Goal: Transaction & Acquisition: Purchase product/service

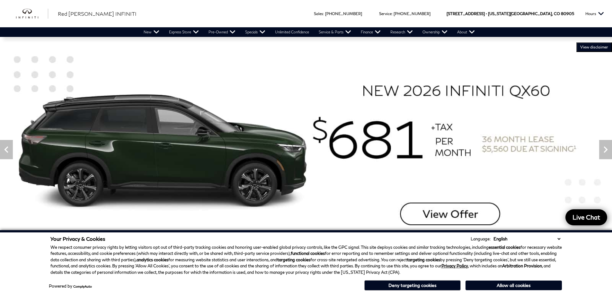
click at [202, 10] on div "Sales : Call sales Phone Number 719-215-8318 Service : Call service Phone Numbe…" at bounding box center [306, 13] width 612 height 27
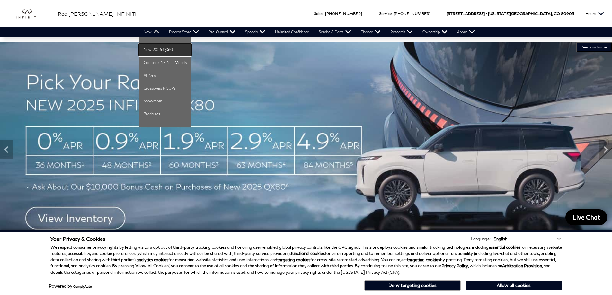
click at [153, 50] on link "New 2026 QX60" at bounding box center [165, 49] width 53 height 13
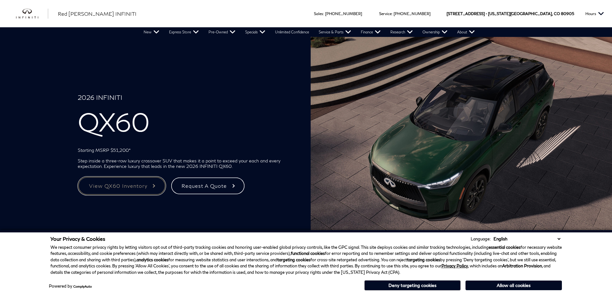
click at [139, 184] on link "View QX60 Inventory" at bounding box center [122, 186] width 88 height 19
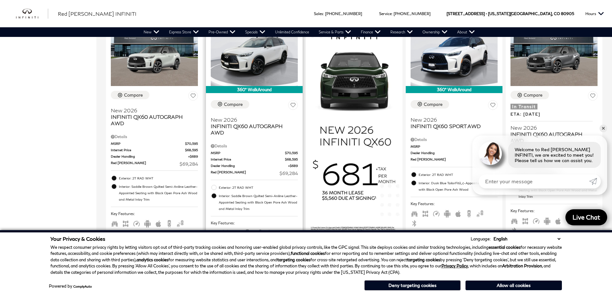
scroll to position [450, 0]
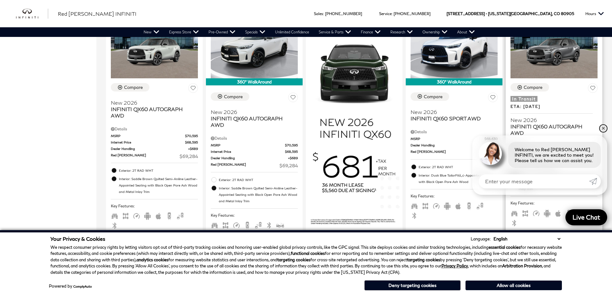
click at [603, 128] on link "✕" at bounding box center [604, 129] width 8 height 8
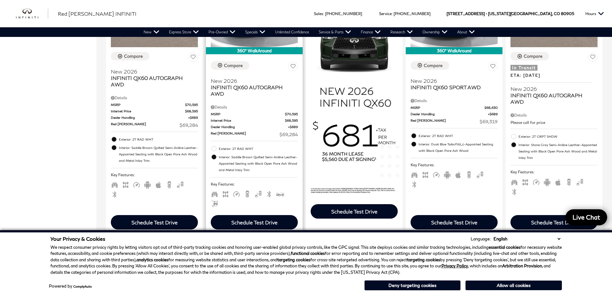
scroll to position [407, 0]
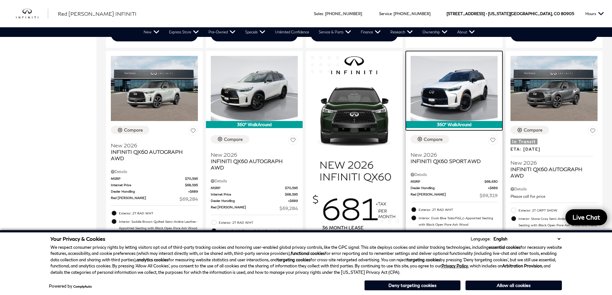
click at [452, 89] on img at bounding box center [454, 88] width 87 height 65
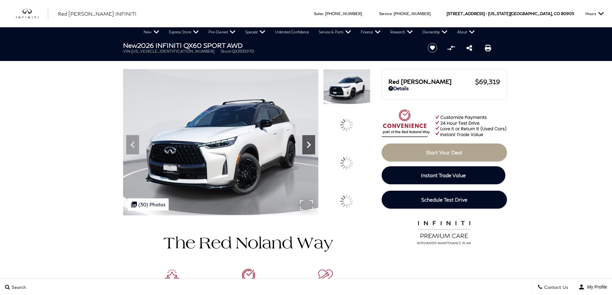
click at [315, 151] on icon at bounding box center [308, 144] width 13 height 13
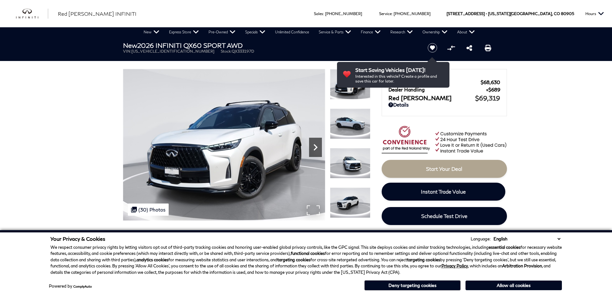
click at [316, 148] on icon "Next" at bounding box center [316, 147] width 4 height 6
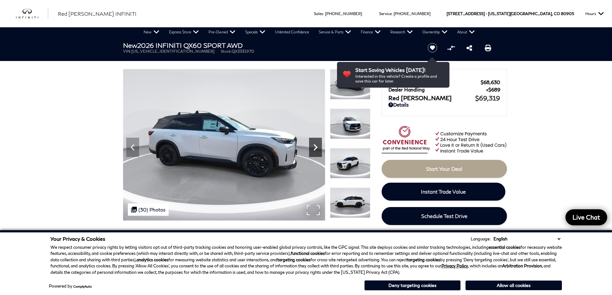
click at [316, 148] on icon "Next" at bounding box center [316, 147] width 4 height 6
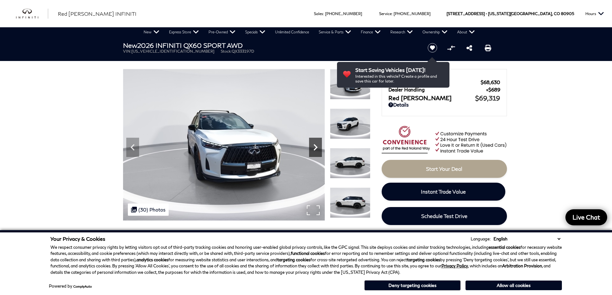
click at [316, 148] on icon "Next" at bounding box center [316, 147] width 4 height 6
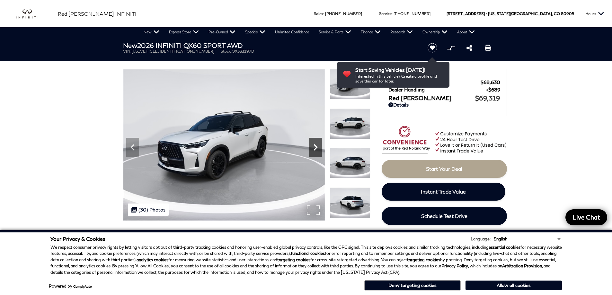
click at [315, 149] on icon "Next" at bounding box center [316, 147] width 4 height 6
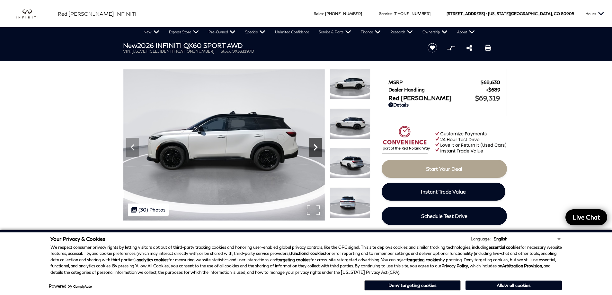
click at [315, 149] on icon "Next" at bounding box center [316, 147] width 4 height 6
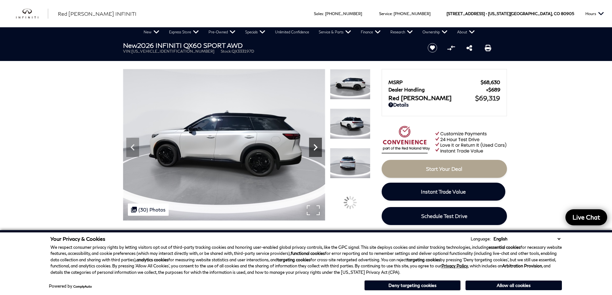
click at [314, 149] on icon "Next" at bounding box center [315, 147] width 13 height 13
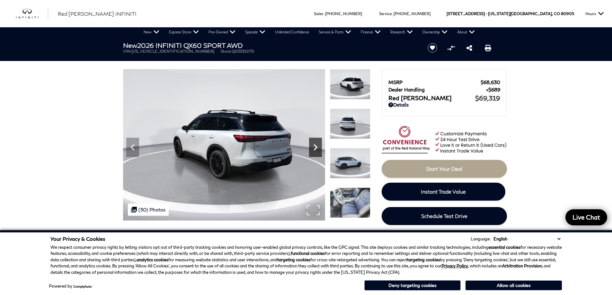
click at [314, 149] on icon "Next" at bounding box center [315, 147] width 13 height 13
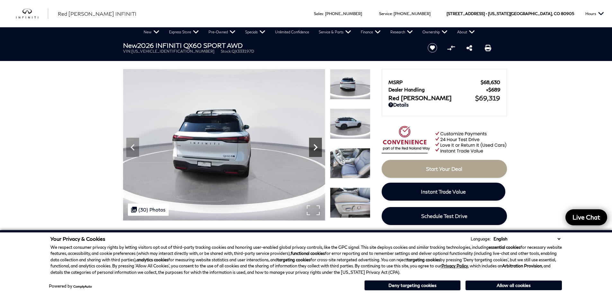
click at [314, 149] on icon "Next" at bounding box center [315, 147] width 13 height 13
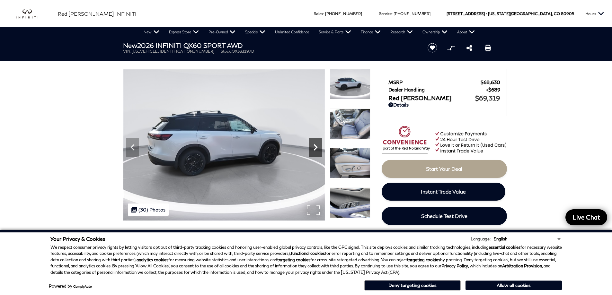
click at [314, 149] on icon "Next" at bounding box center [315, 147] width 13 height 13
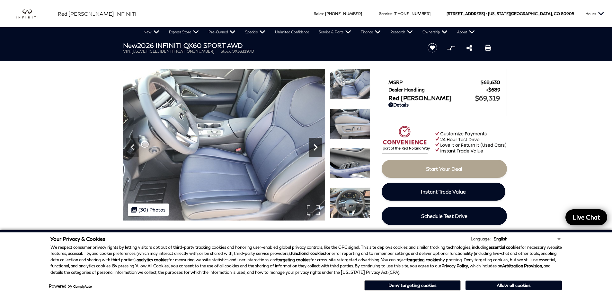
click at [314, 149] on icon "Next" at bounding box center [315, 147] width 13 height 13
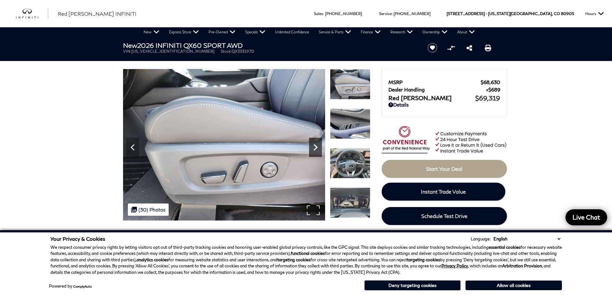
click at [314, 149] on icon "Next" at bounding box center [315, 147] width 13 height 13
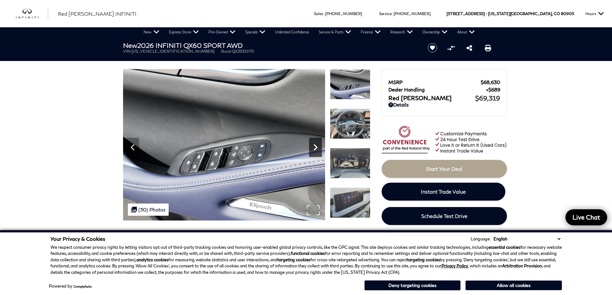
click at [314, 149] on icon "Next" at bounding box center [315, 147] width 13 height 13
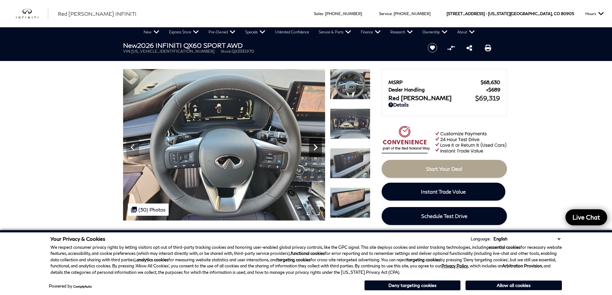
click at [314, 149] on icon "Next" at bounding box center [315, 147] width 13 height 13
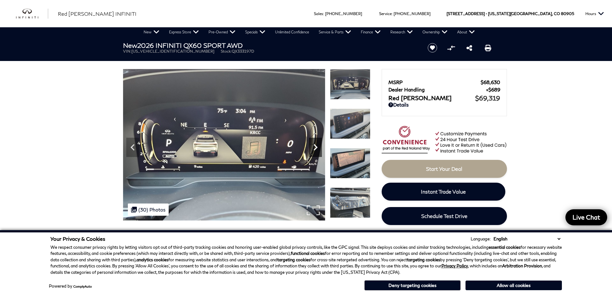
click at [314, 149] on icon "Next" at bounding box center [315, 147] width 13 height 13
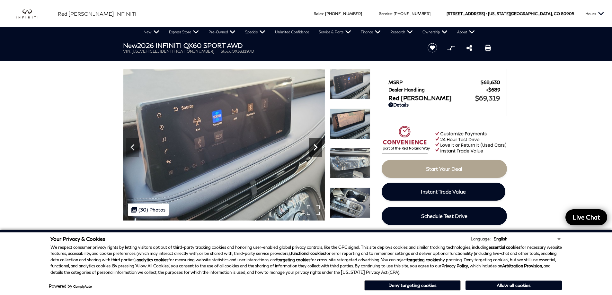
click at [314, 149] on icon "Next" at bounding box center [315, 147] width 13 height 13
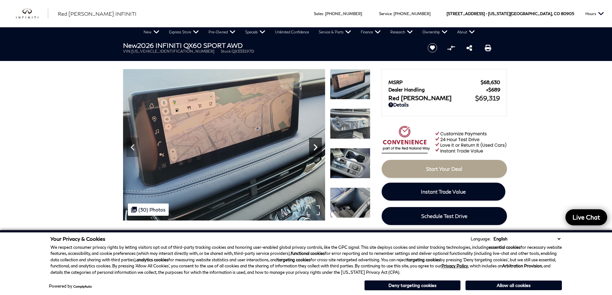
click at [314, 149] on icon "Next" at bounding box center [315, 147] width 13 height 13
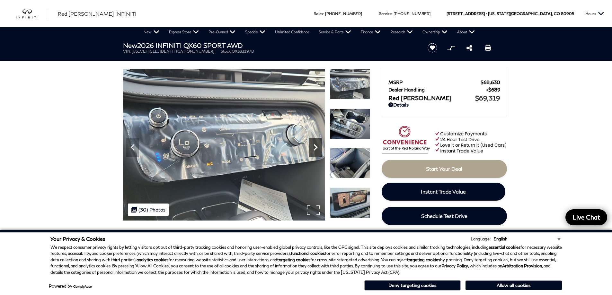
click at [314, 149] on icon "Next" at bounding box center [315, 147] width 13 height 13
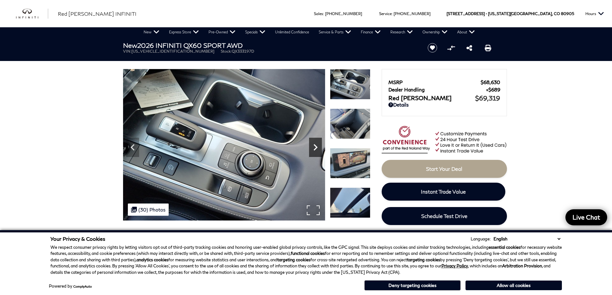
click at [314, 149] on icon "Next" at bounding box center [315, 147] width 13 height 13
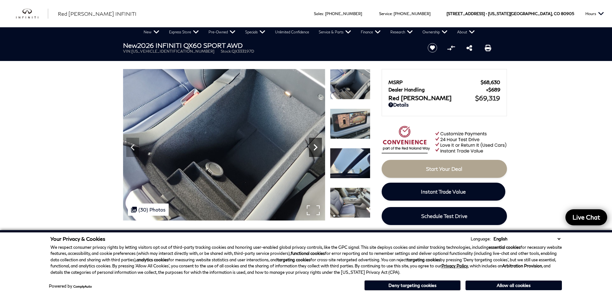
click at [314, 149] on icon "Next" at bounding box center [315, 147] width 13 height 13
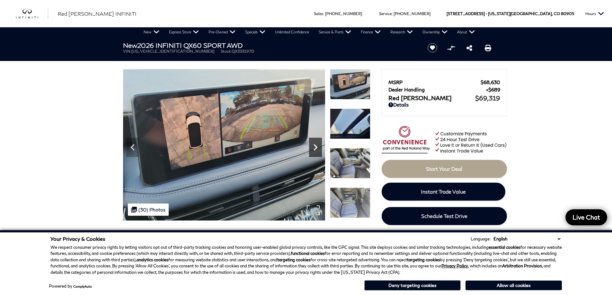
click at [314, 149] on icon "Next" at bounding box center [315, 147] width 13 height 13
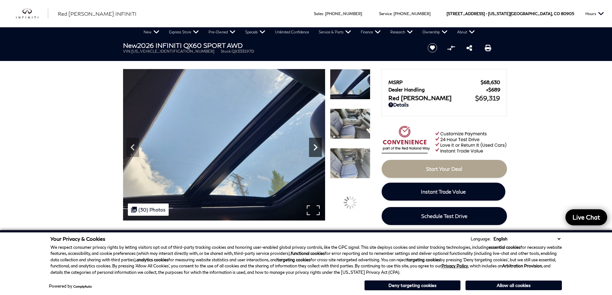
click at [314, 149] on icon "Next" at bounding box center [315, 147] width 13 height 13
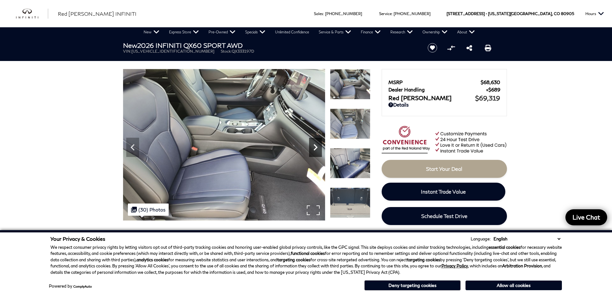
click at [314, 149] on icon "Next" at bounding box center [315, 147] width 13 height 13
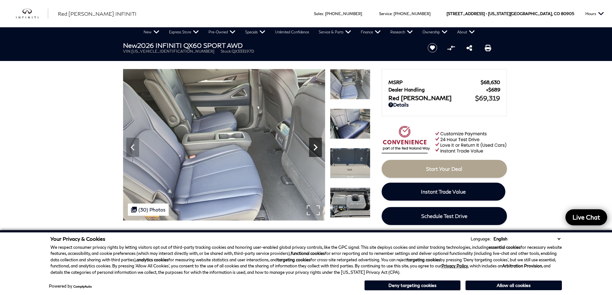
click at [314, 149] on icon "Next" at bounding box center [315, 147] width 13 height 13
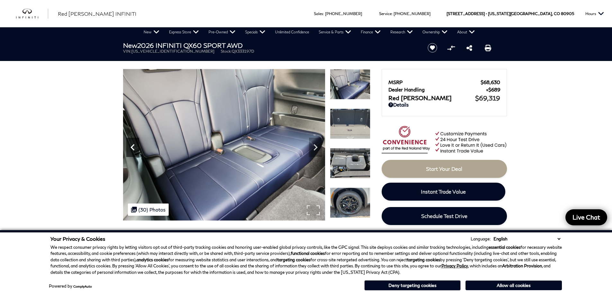
click at [134, 149] on icon "Previous" at bounding box center [132, 147] width 13 height 13
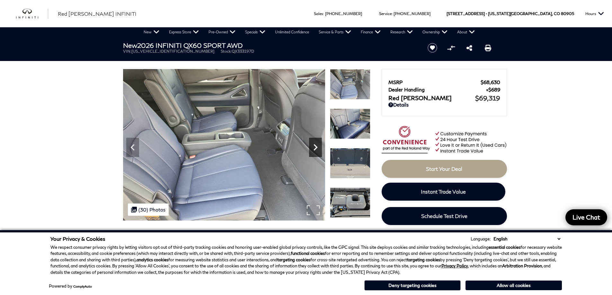
click at [317, 145] on icon "Next" at bounding box center [315, 147] width 13 height 13
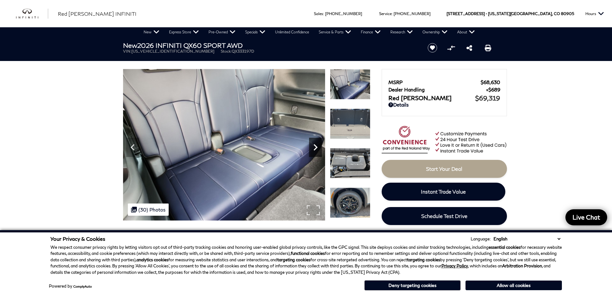
click at [316, 145] on icon "Next" at bounding box center [315, 147] width 13 height 13
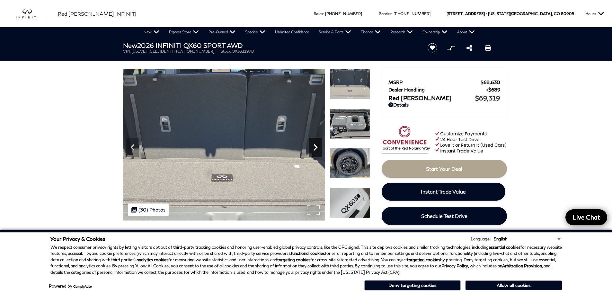
click at [316, 145] on icon "Next" at bounding box center [315, 147] width 13 height 13
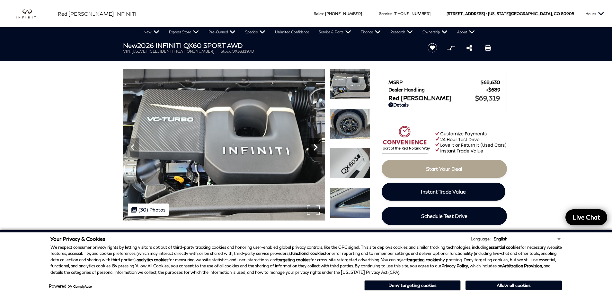
click at [316, 145] on icon "Next" at bounding box center [315, 147] width 13 height 13
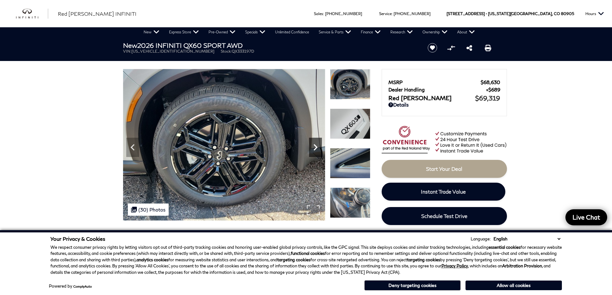
click at [315, 147] on icon "Next" at bounding box center [315, 147] width 13 height 13
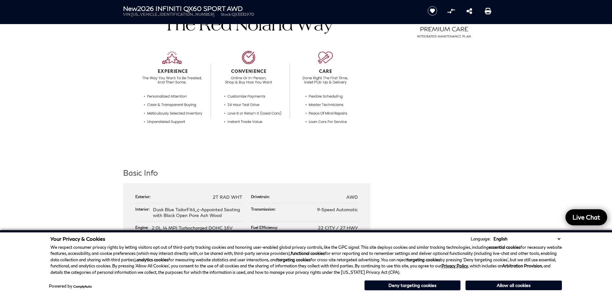
scroll to position [289, 0]
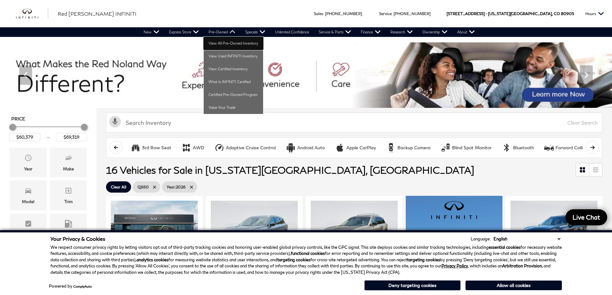
click at [224, 41] on link "View All Pre-Owned Inventory" at bounding box center [233, 43] width 59 height 13
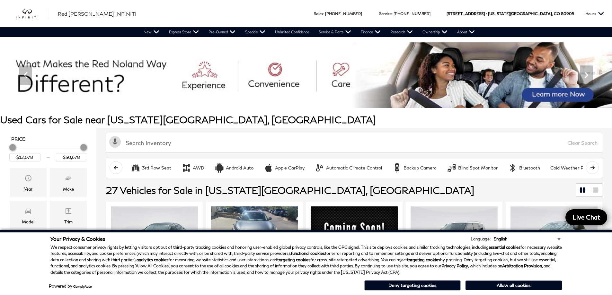
click at [528, 286] on button "Allow all cookies" at bounding box center [514, 286] width 96 height 10
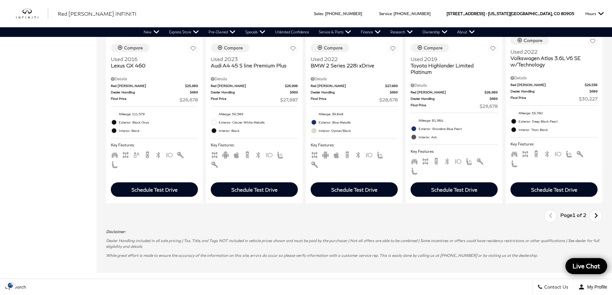
scroll to position [964, 0]
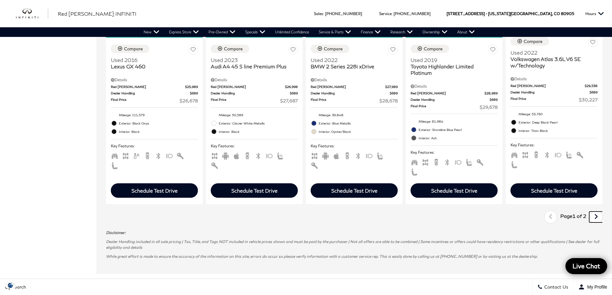
click at [598, 212] on icon "next page" at bounding box center [596, 217] width 4 height 10
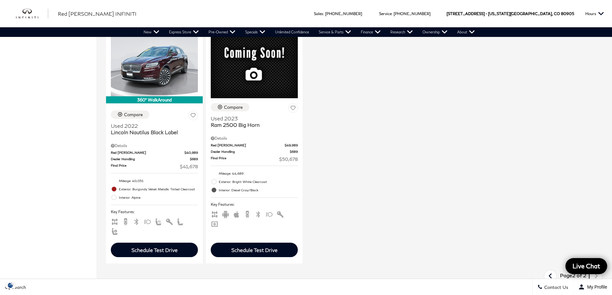
scroll to position [482, 0]
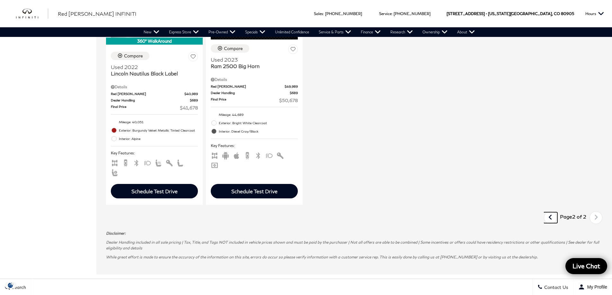
click at [556, 212] on link "Last" at bounding box center [551, 217] width 14 height 11
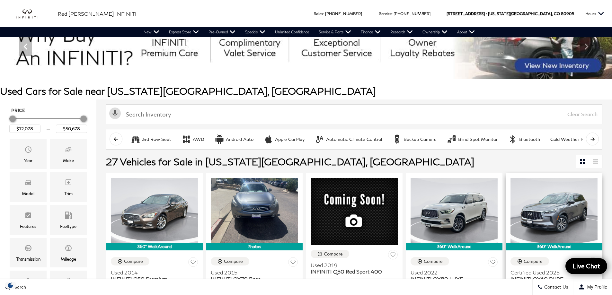
scroll to position [107, 0]
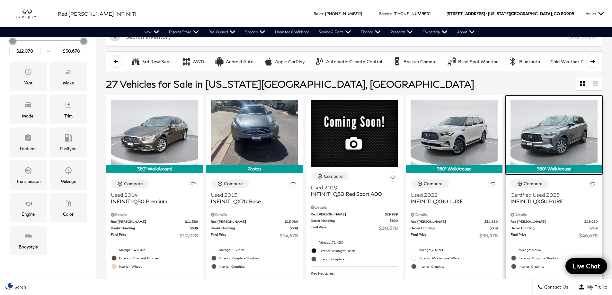
click at [551, 148] on img at bounding box center [554, 132] width 87 height 65
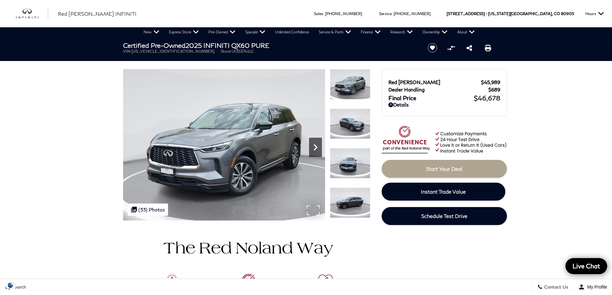
click at [319, 149] on icon "Next" at bounding box center [315, 147] width 13 height 13
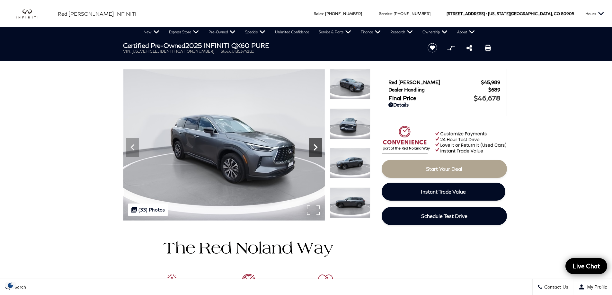
click at [317, 150] on icon "Next" at bounding box center [315, 147] width 13 height 13
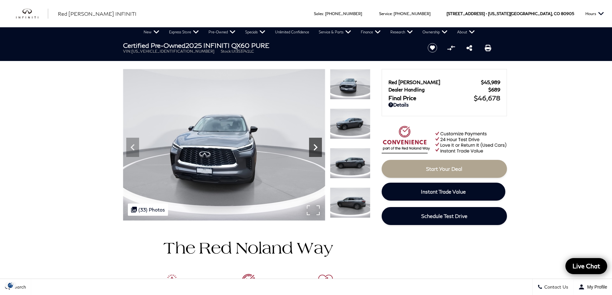
click at [317, 150] on icon "Next" at bounding box center [315, 147] width 13 height 13
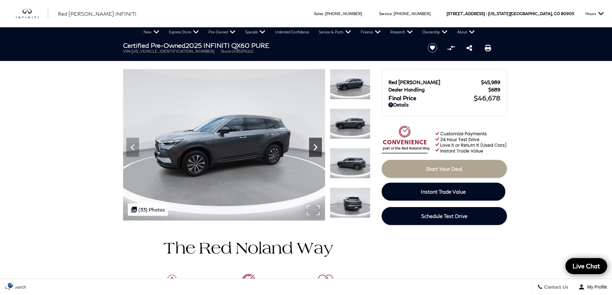
click at [316, 150] on icon "Next" at bounding box center [315, 147] width 13 height 13
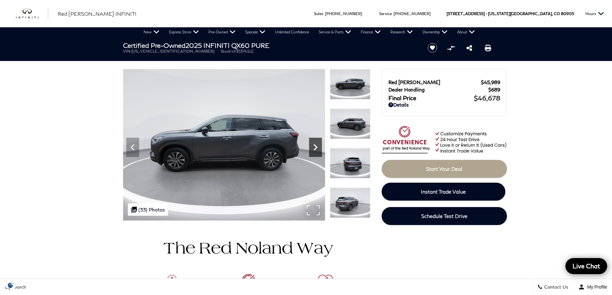
click at [316, 150] on icon "Next" at bounding box center [315, 147] width 13 height 13
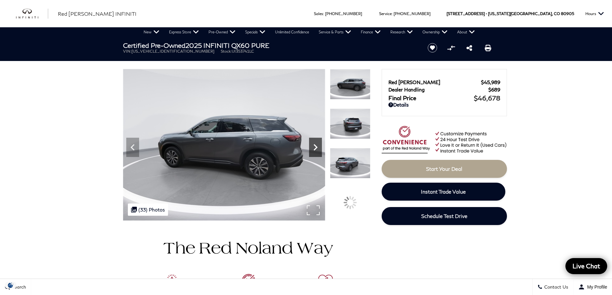
click at [315, 151] on icon "Next" at bounding box center [315, 147] width 13 height 13
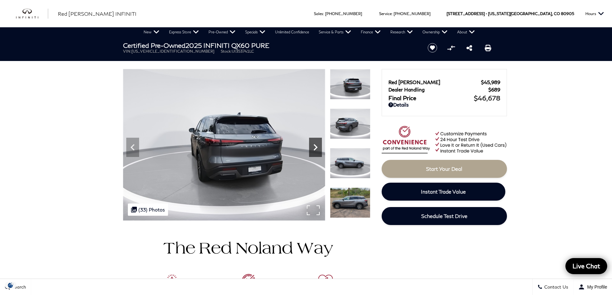
click at [315, 151] on icon "Next" at bounding box center [315, 147] width 13 height 13
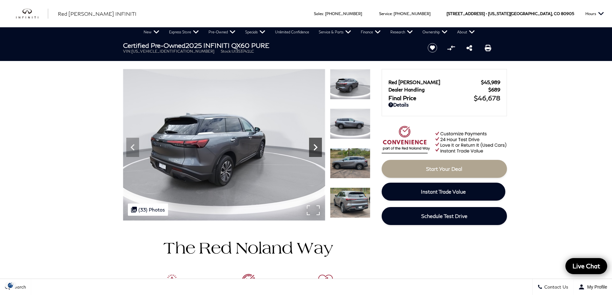
click at [315, 151] on icon "Next" at bounding box center [315, 147] width 13 height 13
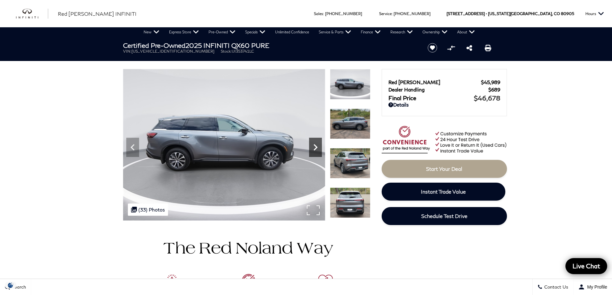
click at [313, 150] on icon "Next" at bounding box center [315, 147] width 13 height 13
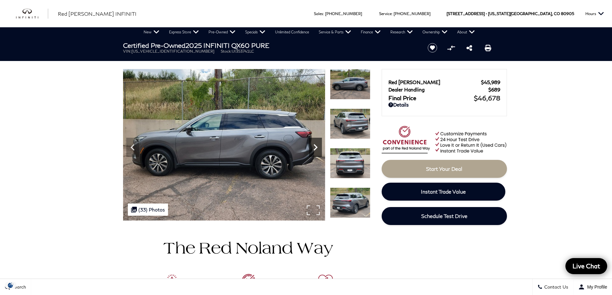
click at [314, 149] on icon "Next" at bounding box center [315, 147] width 13 height 13
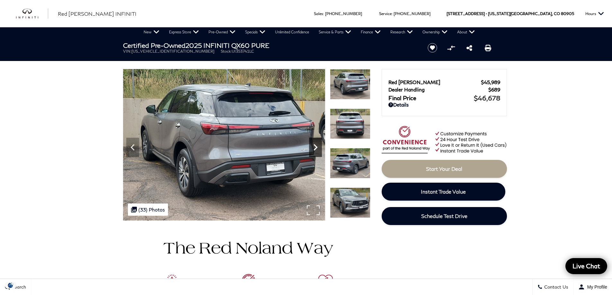
click at [314, 149] on icon "Next" at bounding box center [315, 147] width 13 height 13
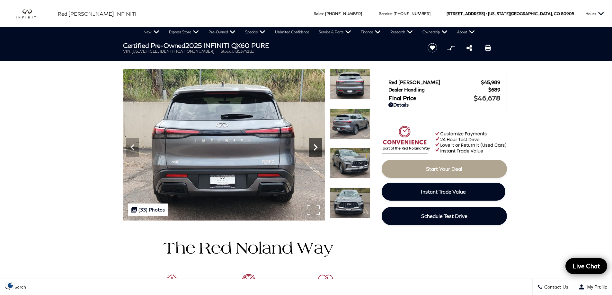
click at [314, 149] on icon "Next" at bounding box center [315, 147] width 13 height 13
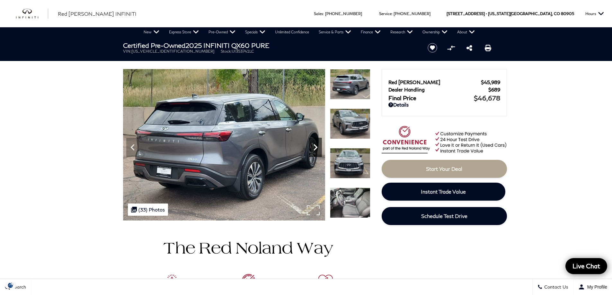
click at [314, 149] on icon "Next" at bounding box center [315, 147] width 13 height 13
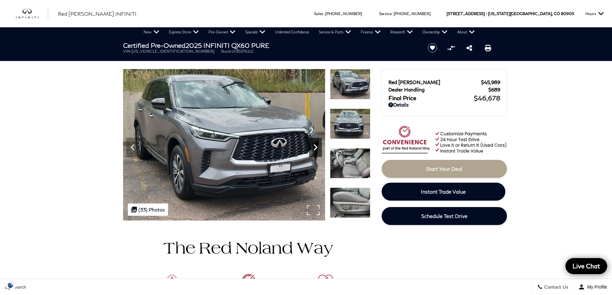
click at [314, 149] on icon "Next" at bounding box center [315, 147] width 13 height 13
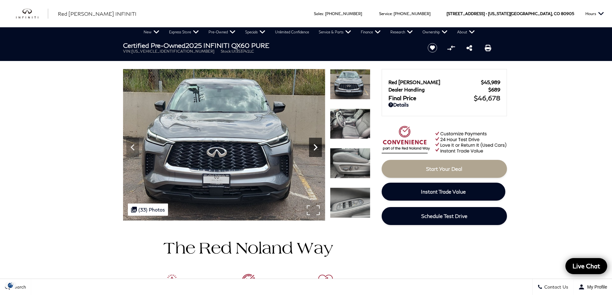
click at [314, 149] on icon "Next" at bounding box center [315, 147] width 13 height 13
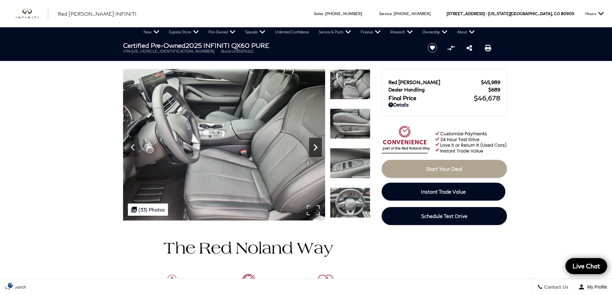
click at [314, 149] on icon "Next" at bounding box center [315, 147] width 13 height 13
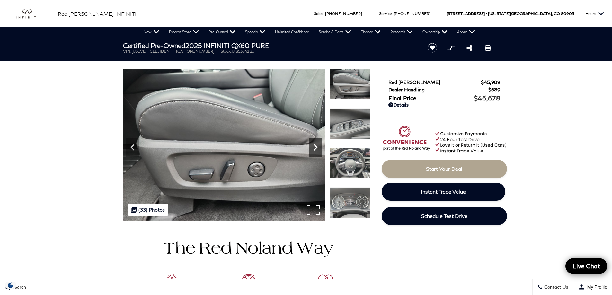
click at [315, 149] on icon "Next" at bounding box center [315, 147] width 13 height 13
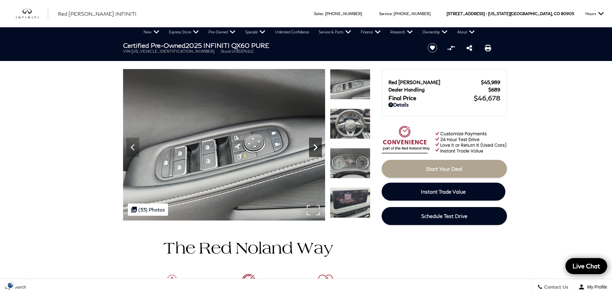
click at [315, 148] on icon "Next" at bounding box center [315, 147] width 13 height 13
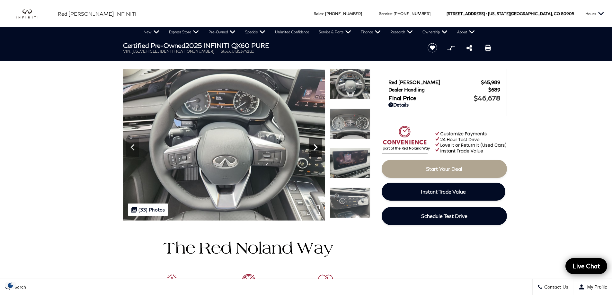
click at [315, 148] on icon "Next" at bounding box center [315, 147] width 13 height 13
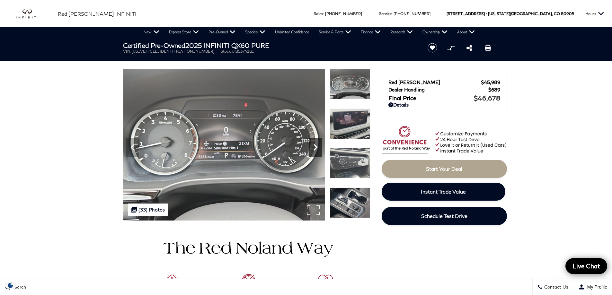
click at [316, 147] on icon "Next" at bounding box center [316, 147] width 4 height 6
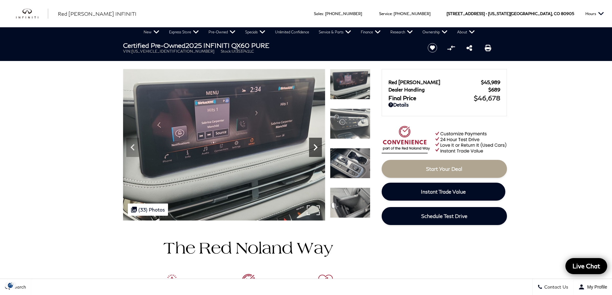
click at [315, 147] on icon "Next" at bounding box center [315, 147] width 13 height 13
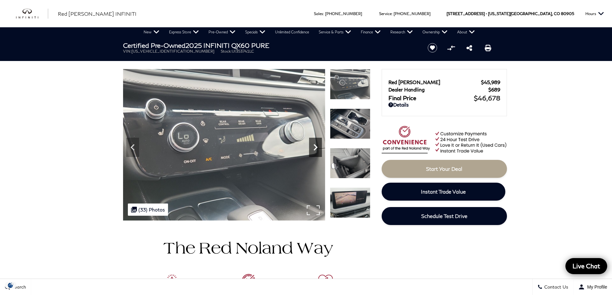
click at [315, 147] on icon "Next" at bounding box center [315, 147] width 13 height 13
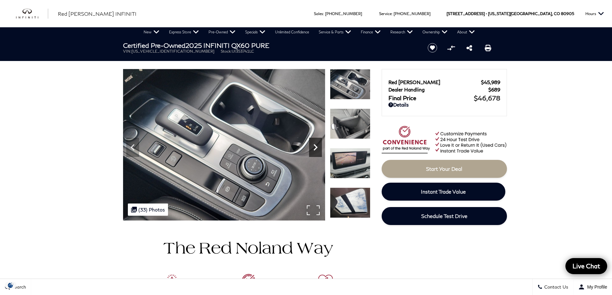
click at [315, 147] on icon "Next" at bounding box center [315, 147] width 13 height 13
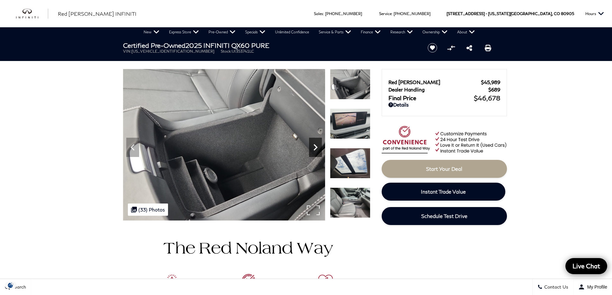
click at [315, 147] on icon "Next" at bounding box center [315, 147] width 13 height 13
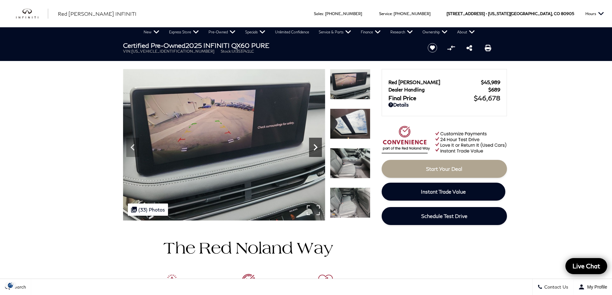
click at [315, 147] on icon "Next" at bounding box center [315, 147] width 13 height 13
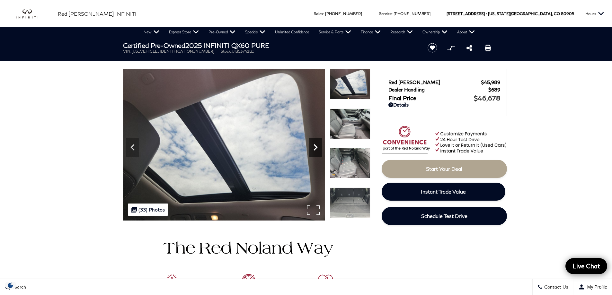
click at [315, 147] on icon "Next" at bounding box center [315, 147] width 13 height 13
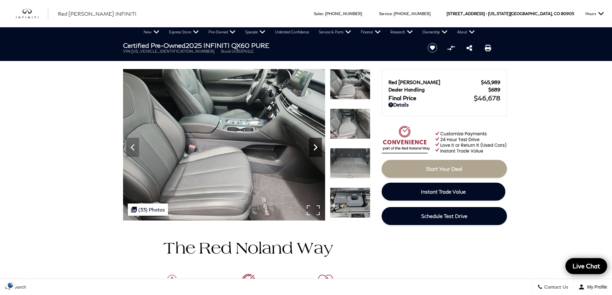
click at [315, 147] on icon "Next" at bounding box center [315, 147] width 13 height 13
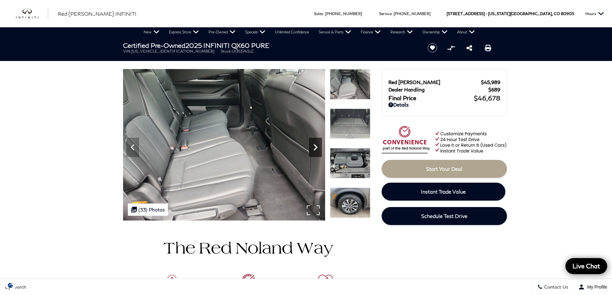
click at [315, 147] on icon "Next" at bounding box center [315, 147] width 13 height 13
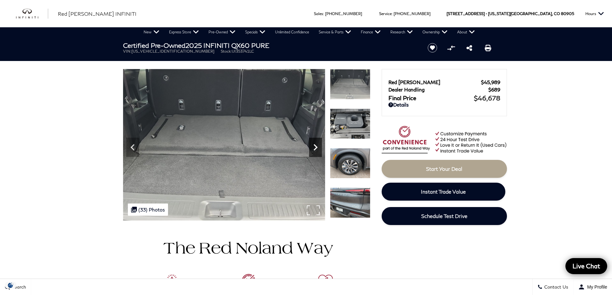
click at [315, 147] on icon "Next" at bounding box center [315, 147] width 13 height 13
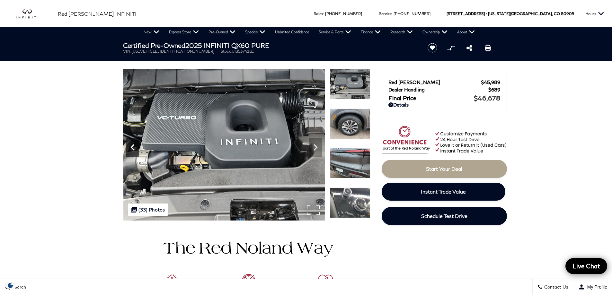
click at [134, 149] on icon "Previous" at bounding box center [132, 147] width 13 height 13
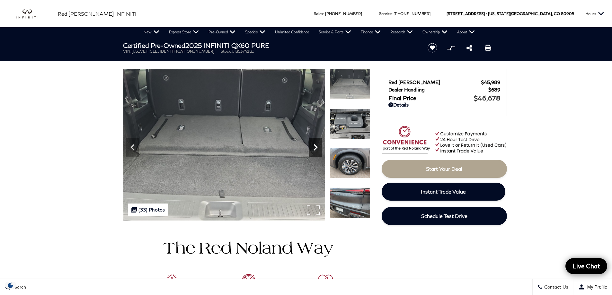
click at [316, 147] on icon "Next" at bounding box center [315, 147] width 13 height 13
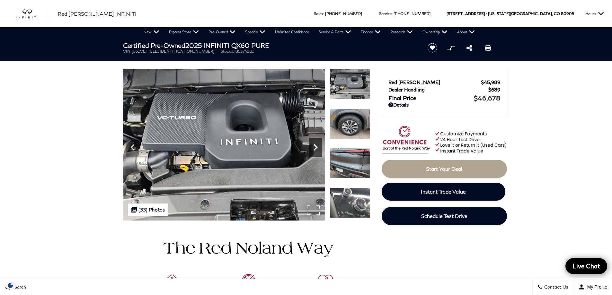
click at [317, 148] on icon "Next" at bounding box center [316, 147] width 4 height 6
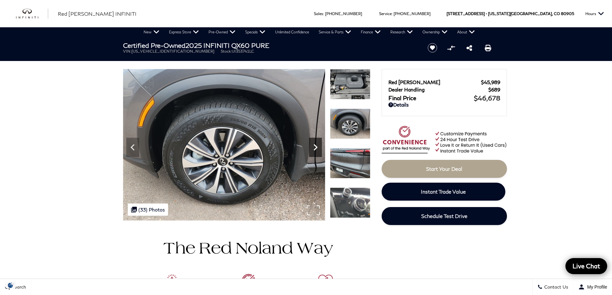
click at [316, 147] on icon "Next" at bounding box center [316, 147] width 4 height 6
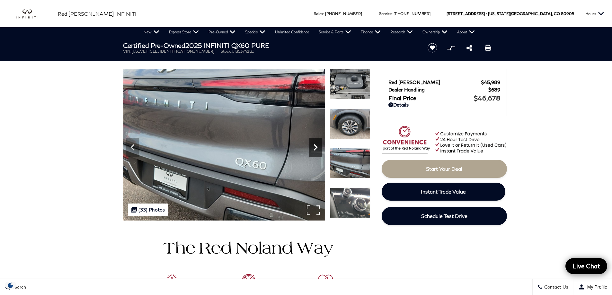
click at [317, 147] on icon "Next" at bounding box center [316, 147] width 4 height 6
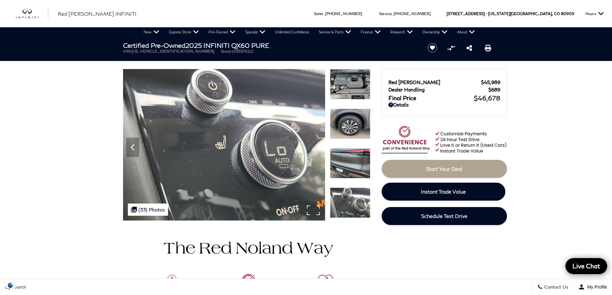
click at [317, 147] on img at bounding box center [224, 145] width 202 height 152
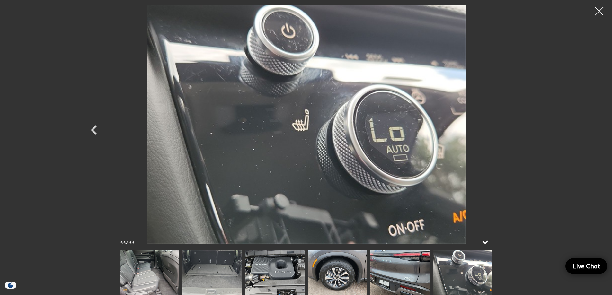
click at [598, 10] on div at bounding box center [599, 11] width 17 height 17
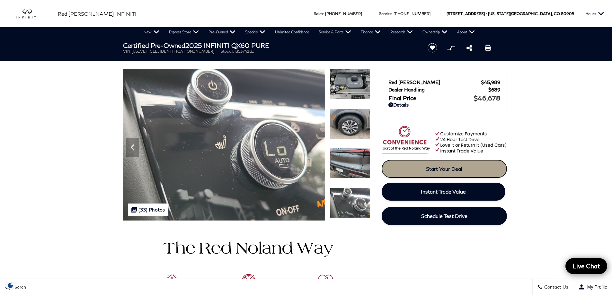
click at [438, 168] on span "Start Your Deal" at bounding box center [444, 169] width 36 height 6
